Goal: Task Accomplishment & Management: Complete application form

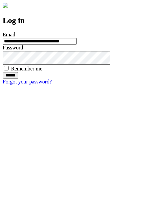
type input "**********"
click at [18, 79] on input "******" at bounding box center [10, 75] width 15 height 7
